Goal: Information Seeking & Learning: Learn about a topic

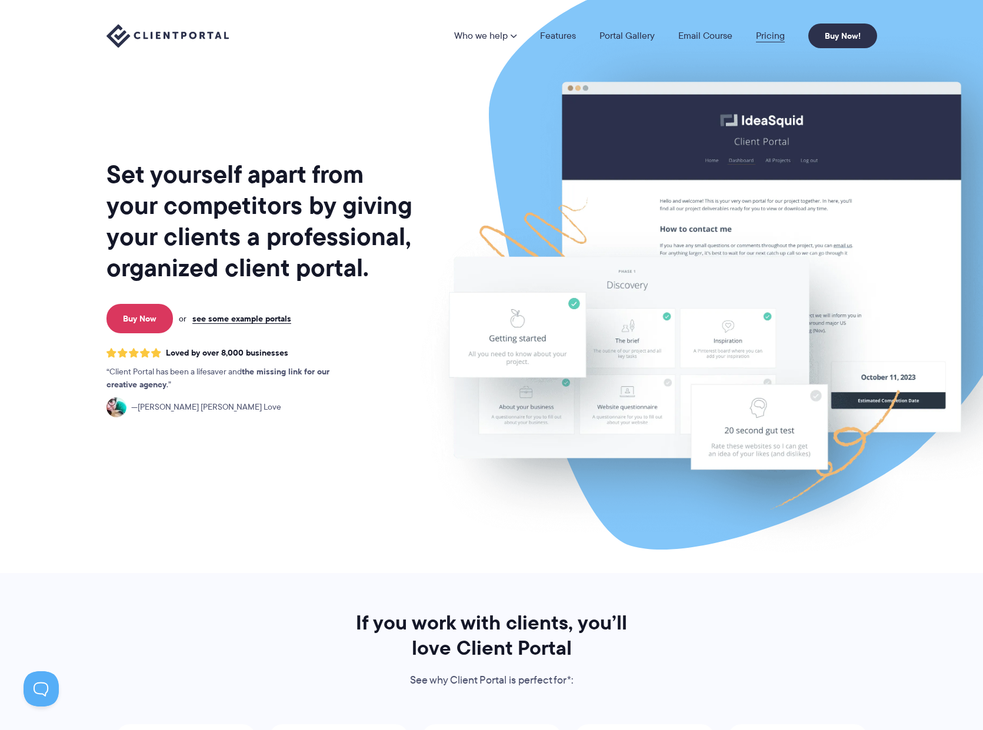
click at [780, 37] on link "Pricing" at bounding box center [770, 35] width 29 height 9
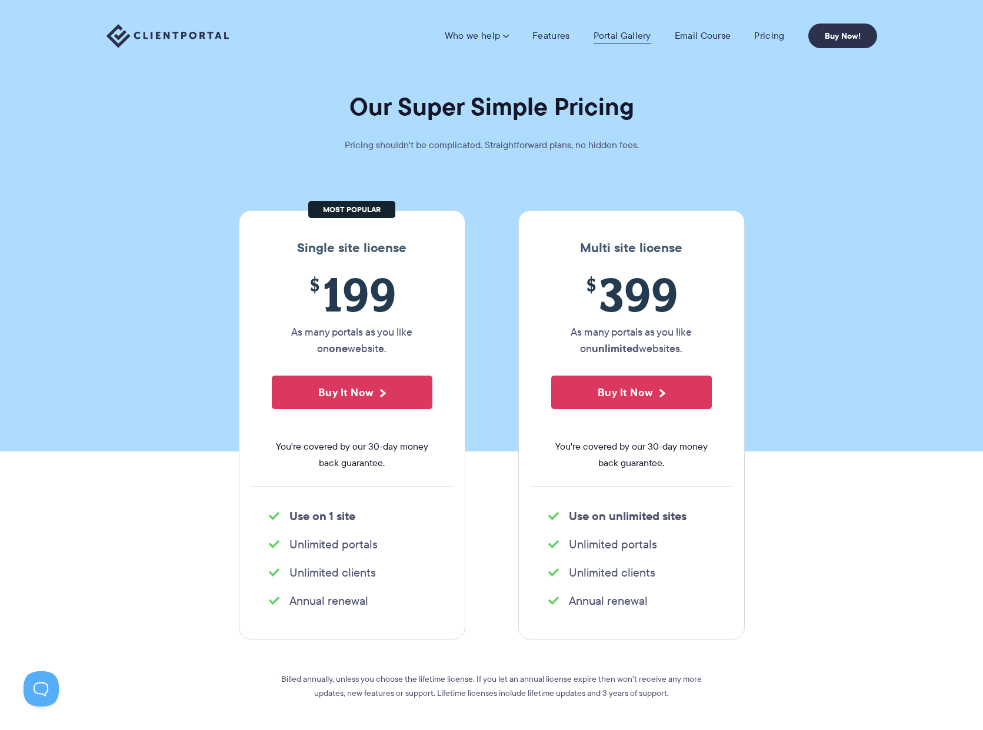
click at [617, 35] on link "Portal Gallery" at bounding box center [622, 36] width 58 height 12
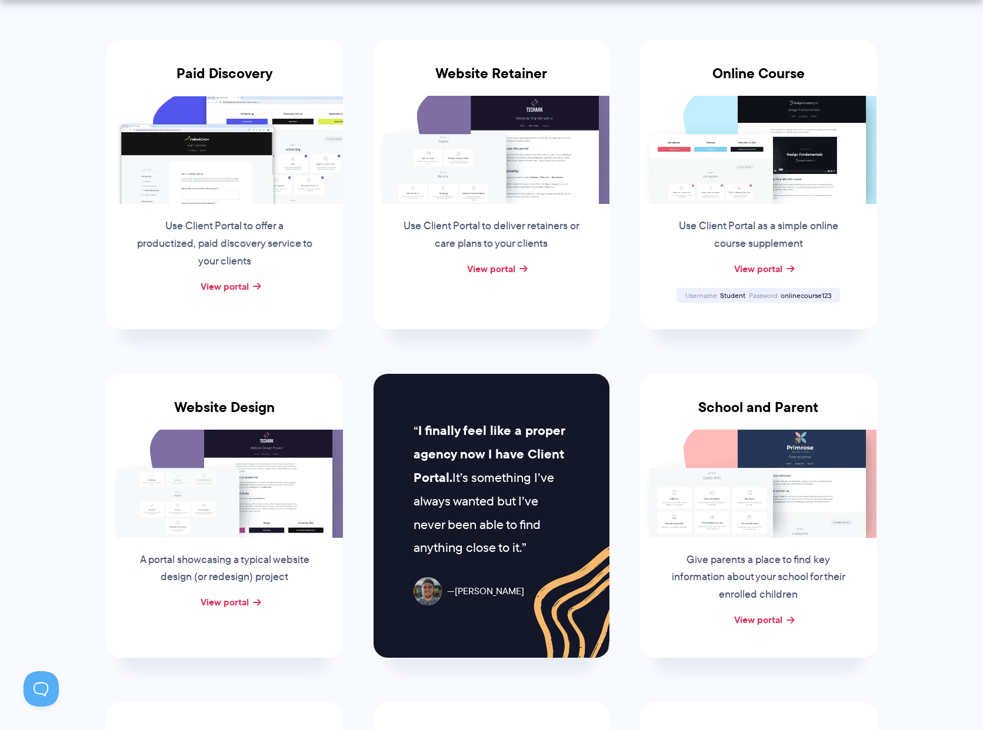
scroll to position [506, 0]
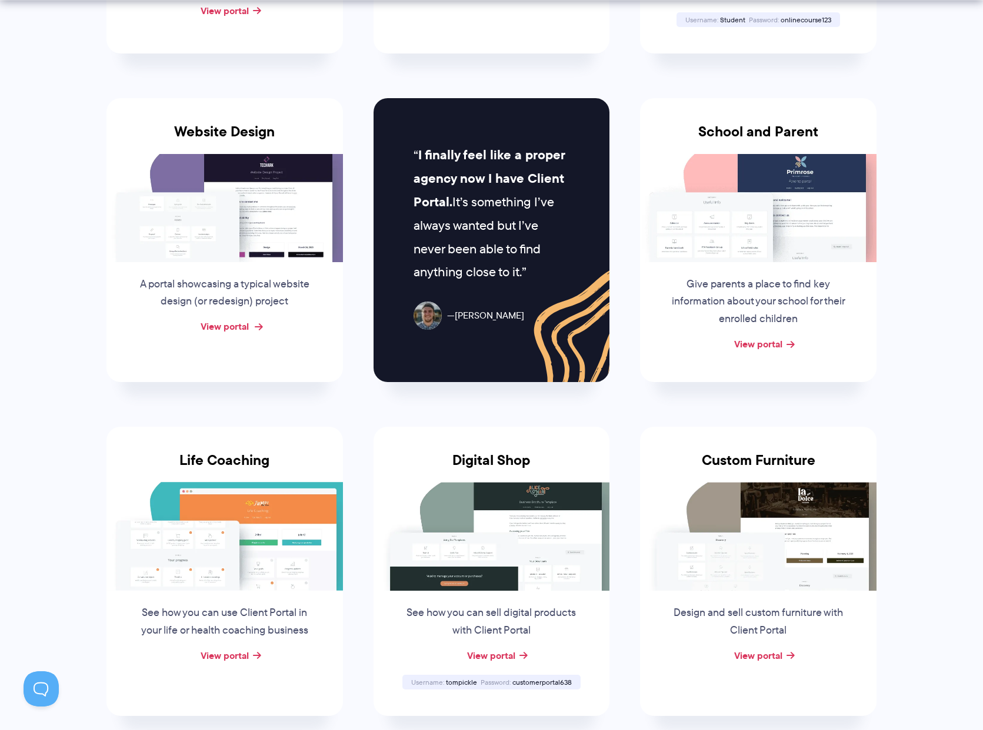
click at [244, 321] on link "View portal" at bounding box center [225, 326] width 48 height 14
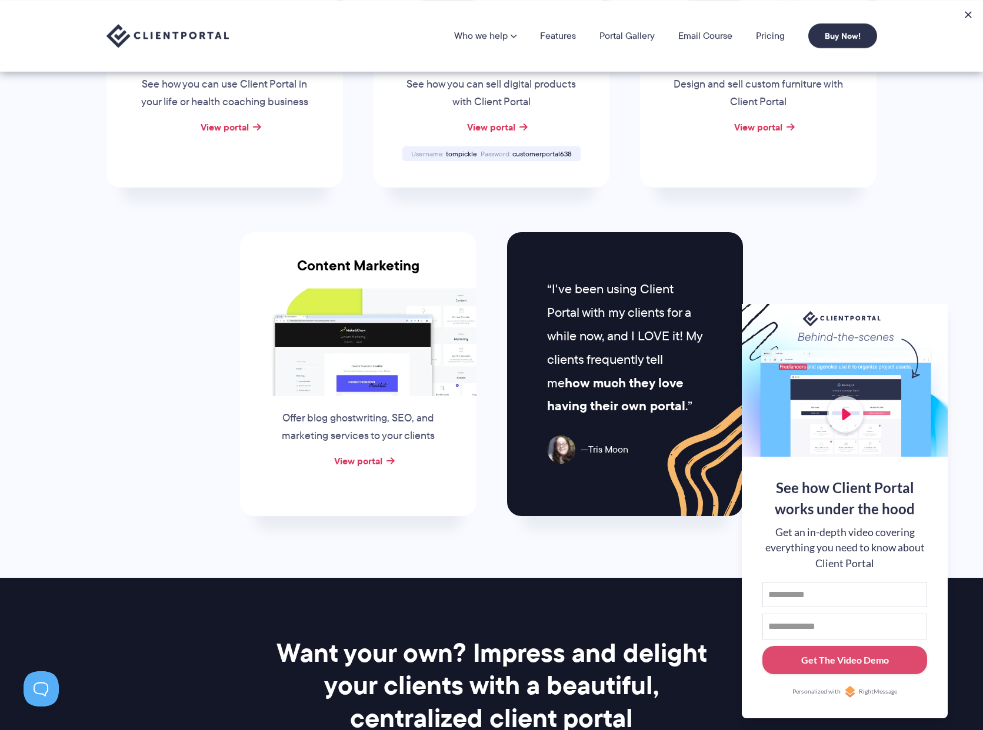
scroll to position [733, 0]
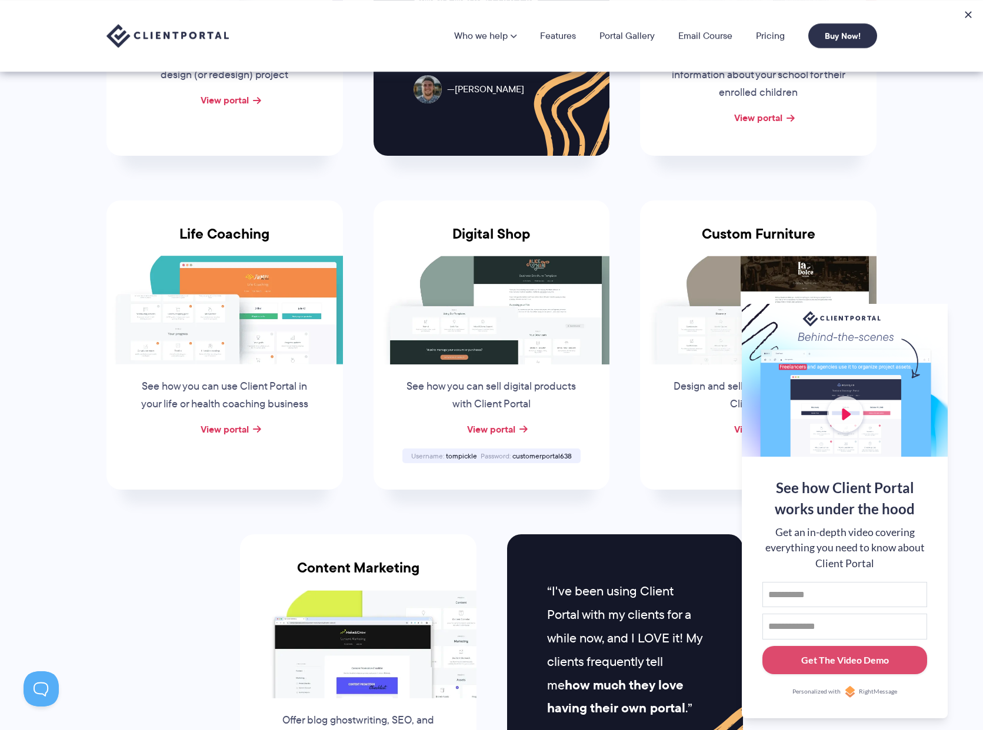
click at [918, 318] on div at bounding box center [845, 380] width 206 height 153
click at [934, 315] on button at bounding box center [933, 319] width 12 height 12
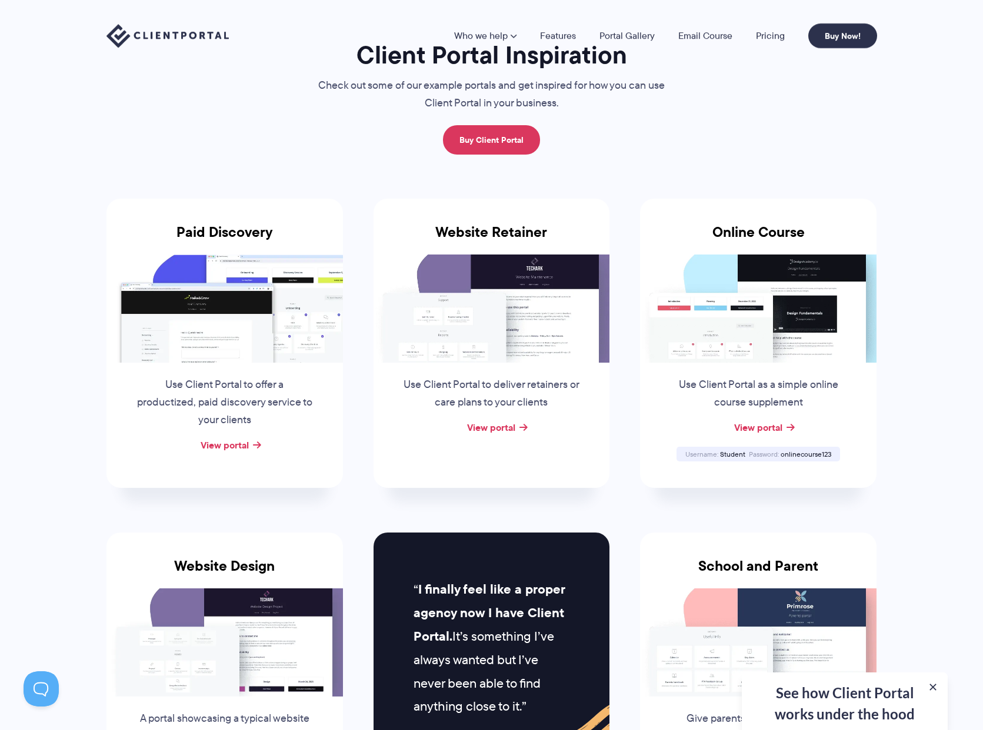
scroll to position [0, 0]
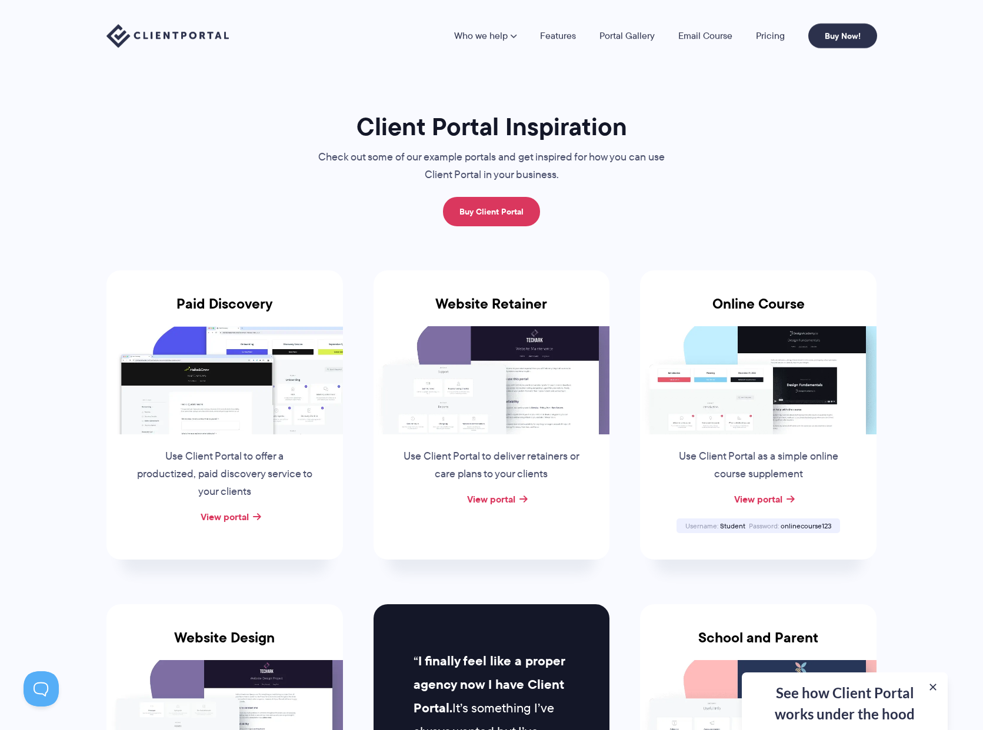
click at [241, 414] on img at bounding box center [224, 380] width 236 height 108
click at [228, 519] on link "View portal" at bounding box center [225, 517] width 48 height 14
click at [560, 38] on link "Features" at bounding box center [558, 35] width 36 height 9
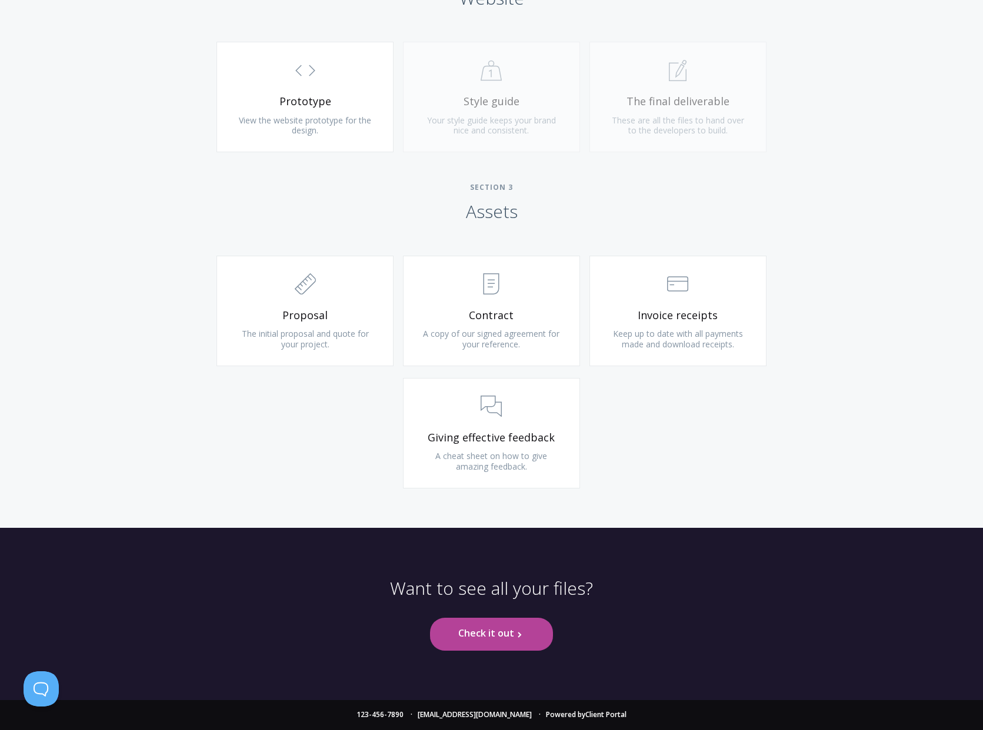
scroll to position [1442, 0]
